Goal: Task Accomplishment & Management: Use online tool/utility

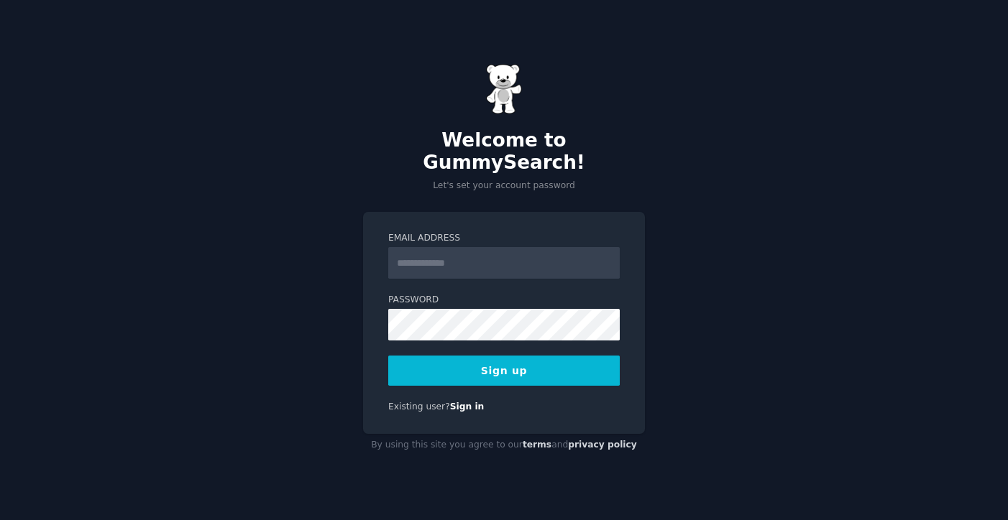
click at [468, 247] on input "Email Address" at bounding box center [503, 263] width 231 height 32
type input "**********"
click at [507, 360] on button "Sign up" at bounding box center [503, 371] width 231 height 30
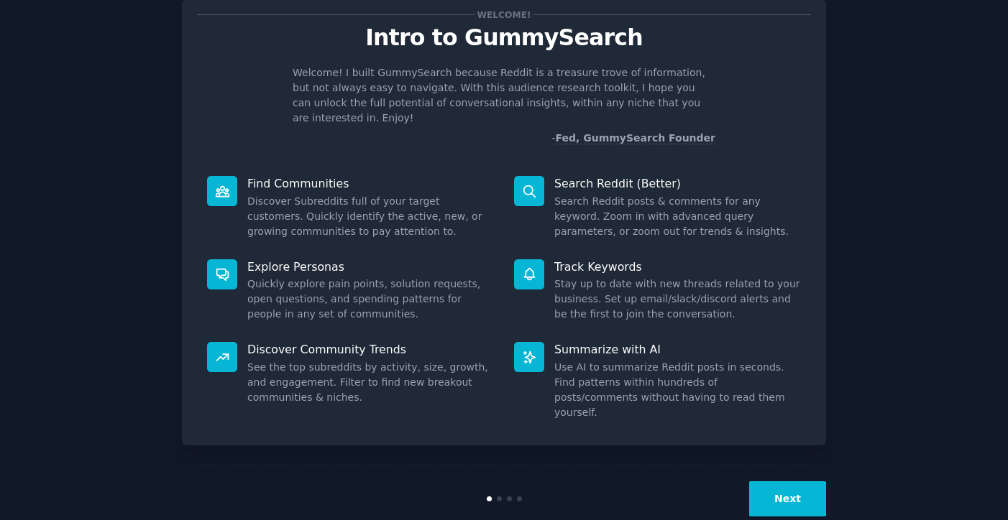
scroll to position [42, 0]
click at [789, 481] on button "Next" at bounding box center [787, 498] width 77 height 35
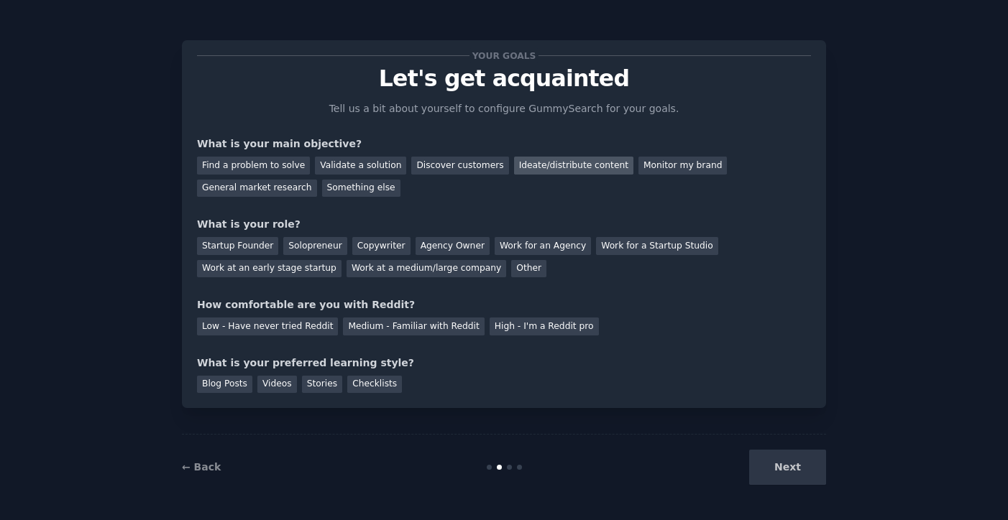
click at [533, 165] on div "Ideate/distribute content" at bounding box center [573, 166] width 119 height 18
click at [295, 191] on div "General market research" at bounding box center [257, 189] width 120 height 18
click at [537, 170] on div "Ideate/distribute content" at bounding box center [573, 166] width 119 height 18
click at [325, 247] on div "Solopreneur" at bounding box center [314, 246] width 63 height 18
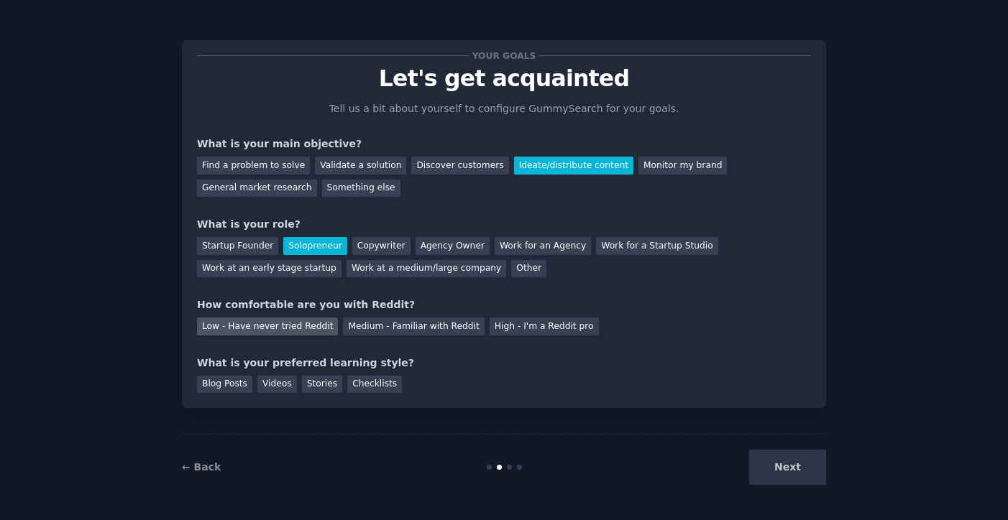
click at [306, 326] on div "Low - Have never tried Reddit" at bounding box center [267, 327] width 141 height 18
click at [282, 385] on div "Videos" at bounding box center [277, 385] width 40 height 18
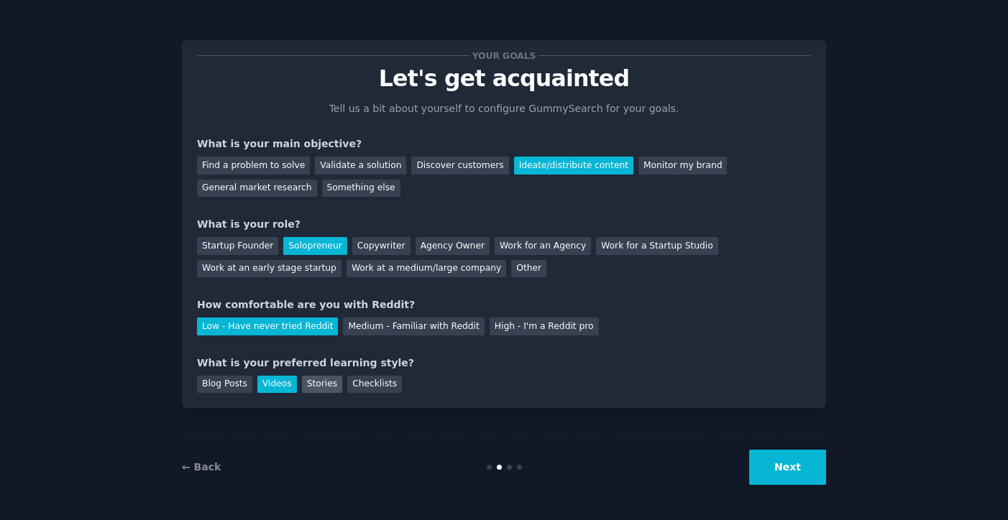
click at [315, 385] on div "Stories" at bounding box center [322, 385] width 40 height 18
click at [284, 385] on div "Videos" at bounding box center [277, 385] width 40 height 18
click at [783, 472] on button "Next" at bounding box center [787, 467] width 77 height 35
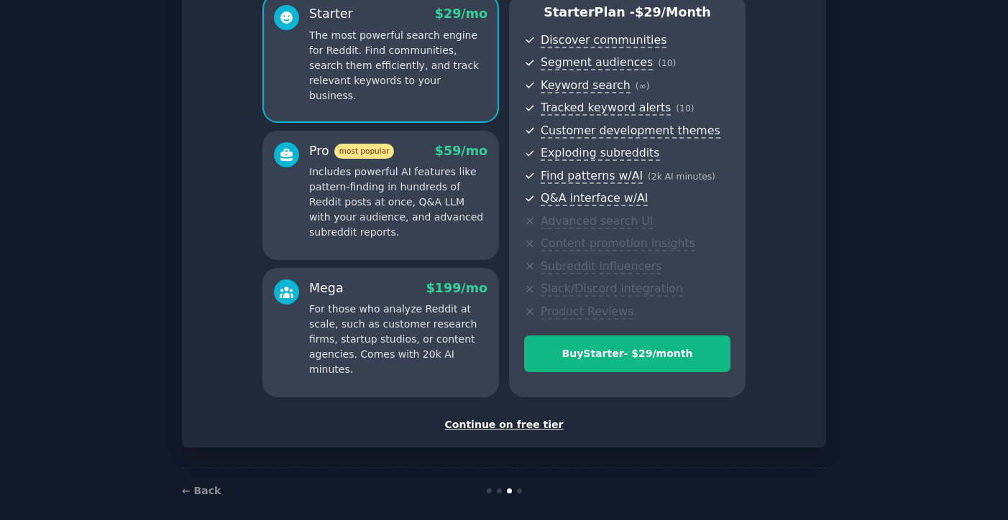
scroll to position [149, 0]
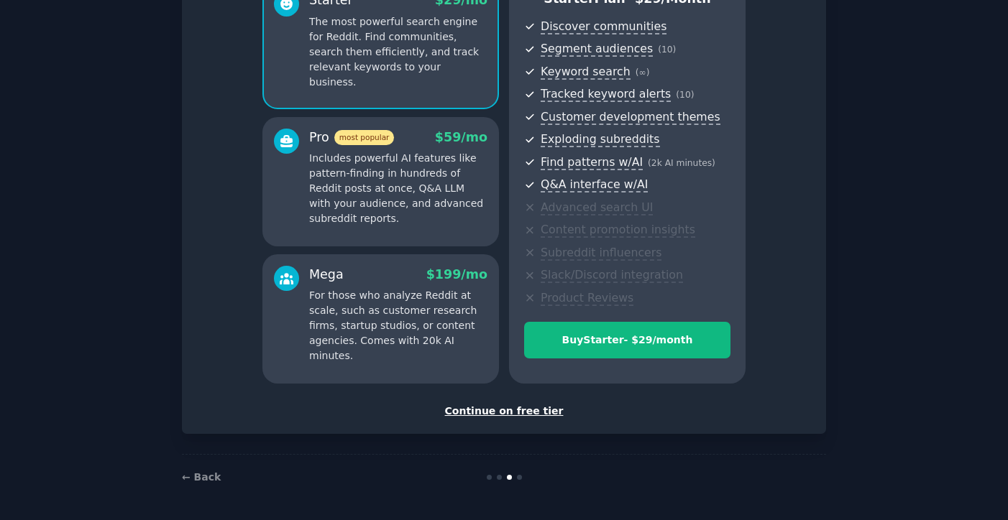
click at [533, 417] on div "Continue on free tier" at bounding box center [504, 411] width 614 height 15
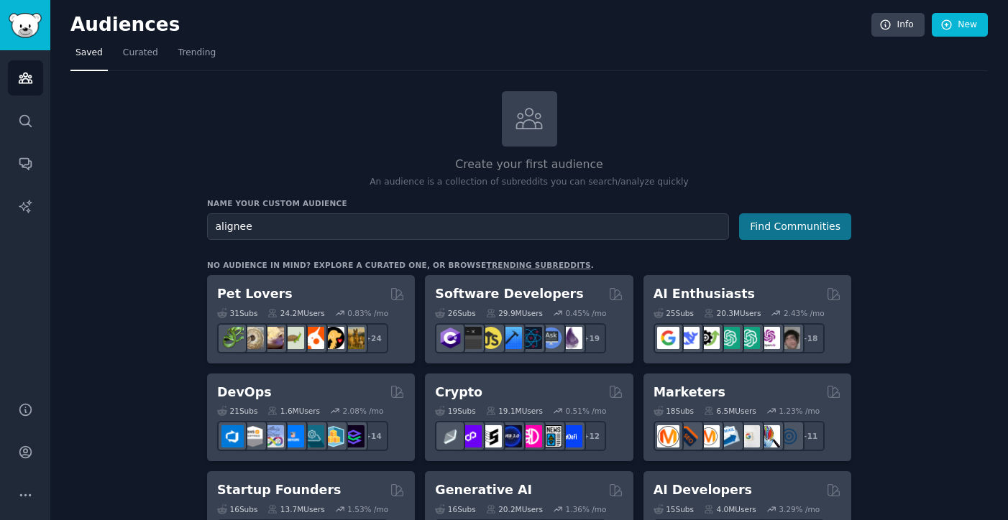
type input "alignee"
click at [802, 229] on button "Find Communities" at bounding box center [795, 227] width 112 height 27
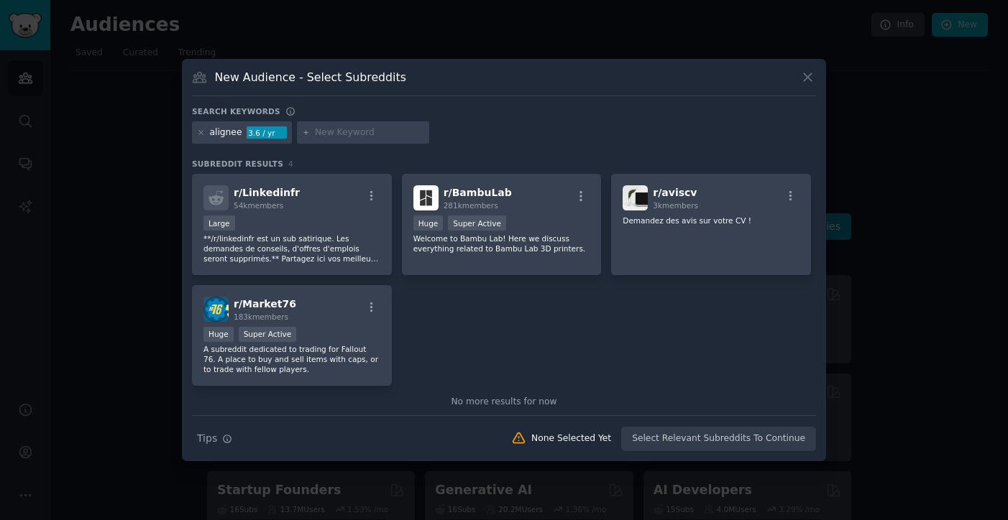
click at [811, 79] on icon at bounding box center [807, 77] width 15 height 15
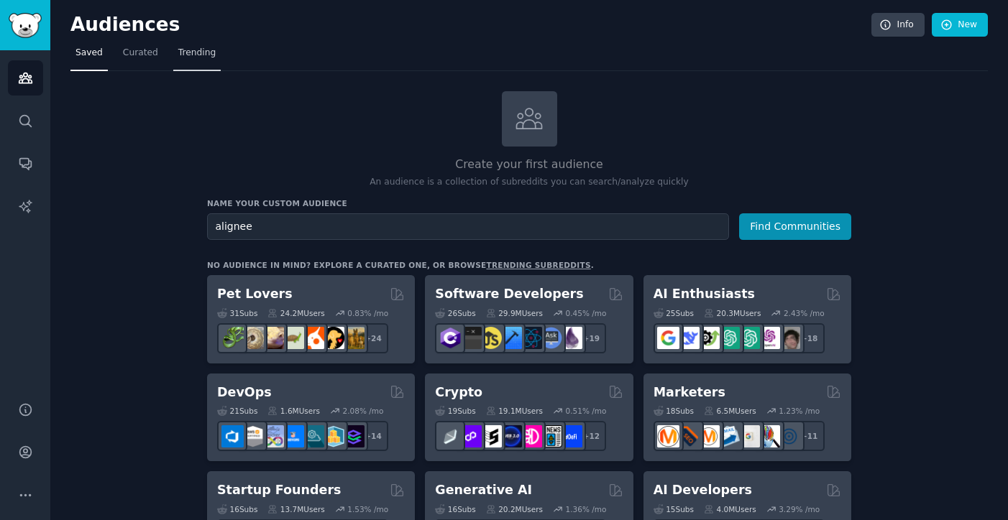
click at [203, 53] on span "Trending" at bounding box center [196, 53] width 37 height 13
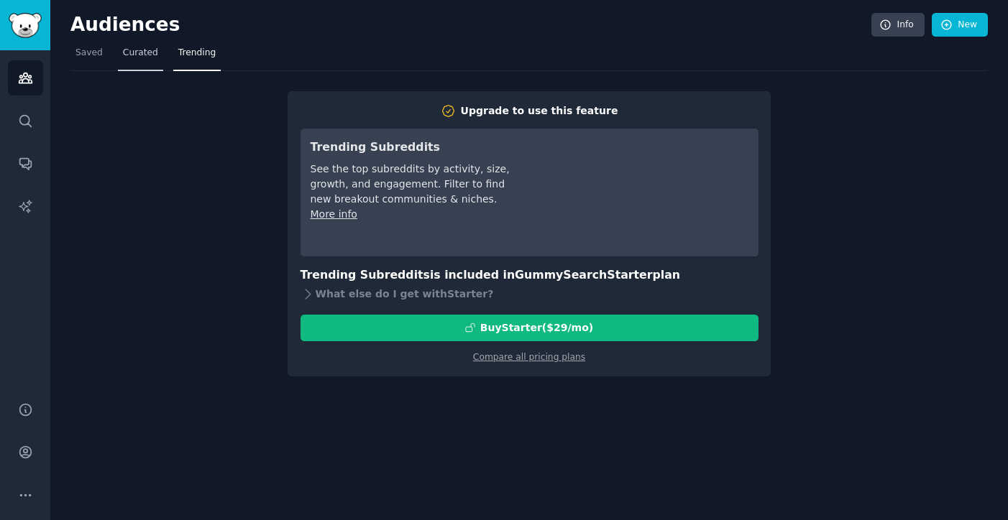
click at [142, 52] on span "Curated" at bounding box center [140, 53] width 35 height 13
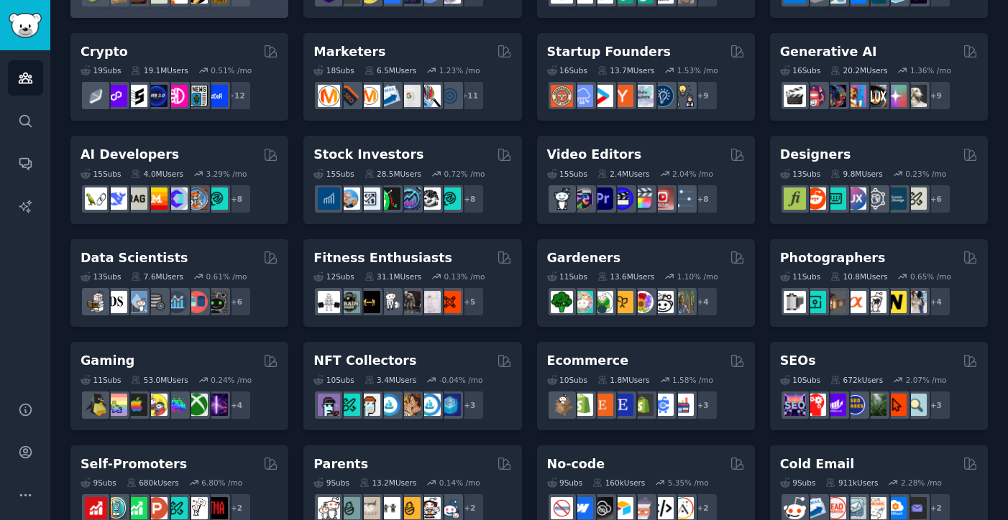
scroll to position [187, 0]
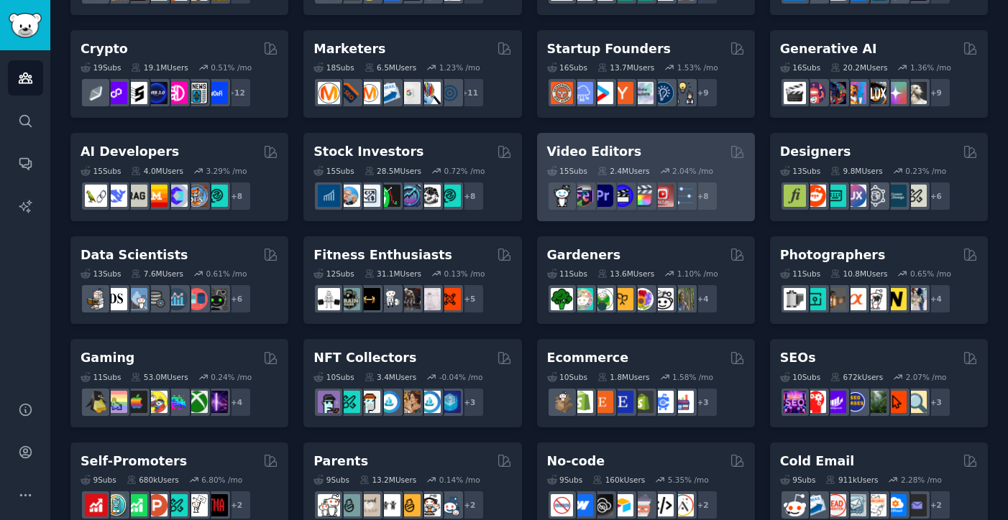
click at [615, 155] on h2 "Video Editors" at bounding box center [594, 152] width 95 height 18
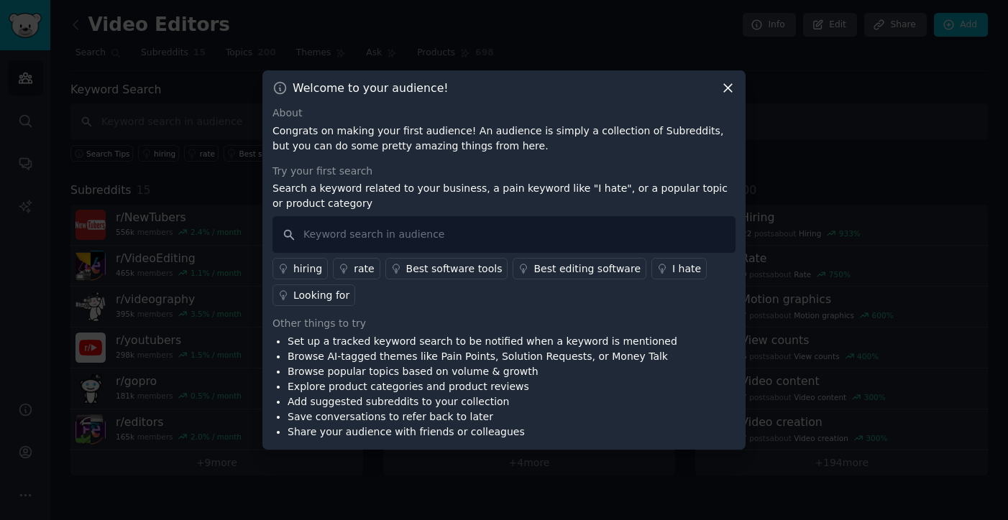
click at [730, 85] on icon at bounding box center [728, 89] width 8 height 8
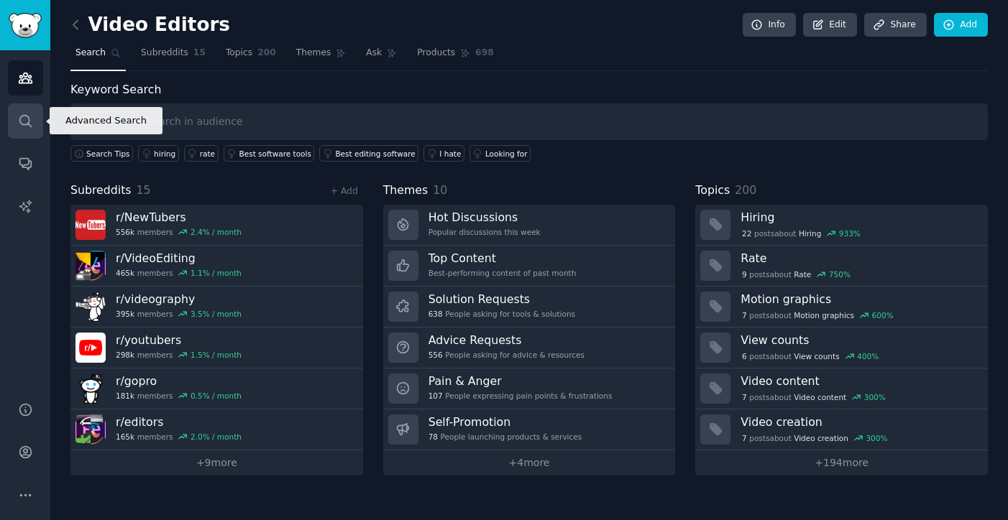
click at [20, 121] on icon "Sidebar" at bounding box center [25, 121] width 15 height 15
